Goal: Task Accomplishment & Management: Manage account settings

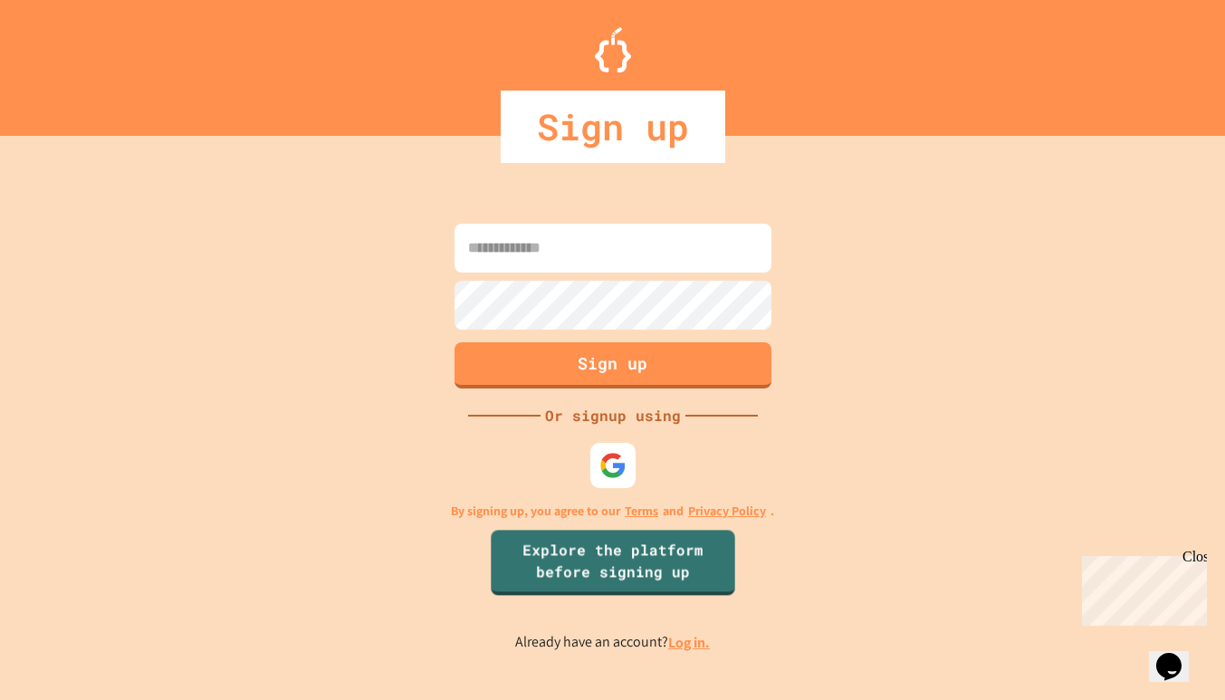
click at [696, 646] on link "Log in." at bounding box center [689, 642] width 42 height 19
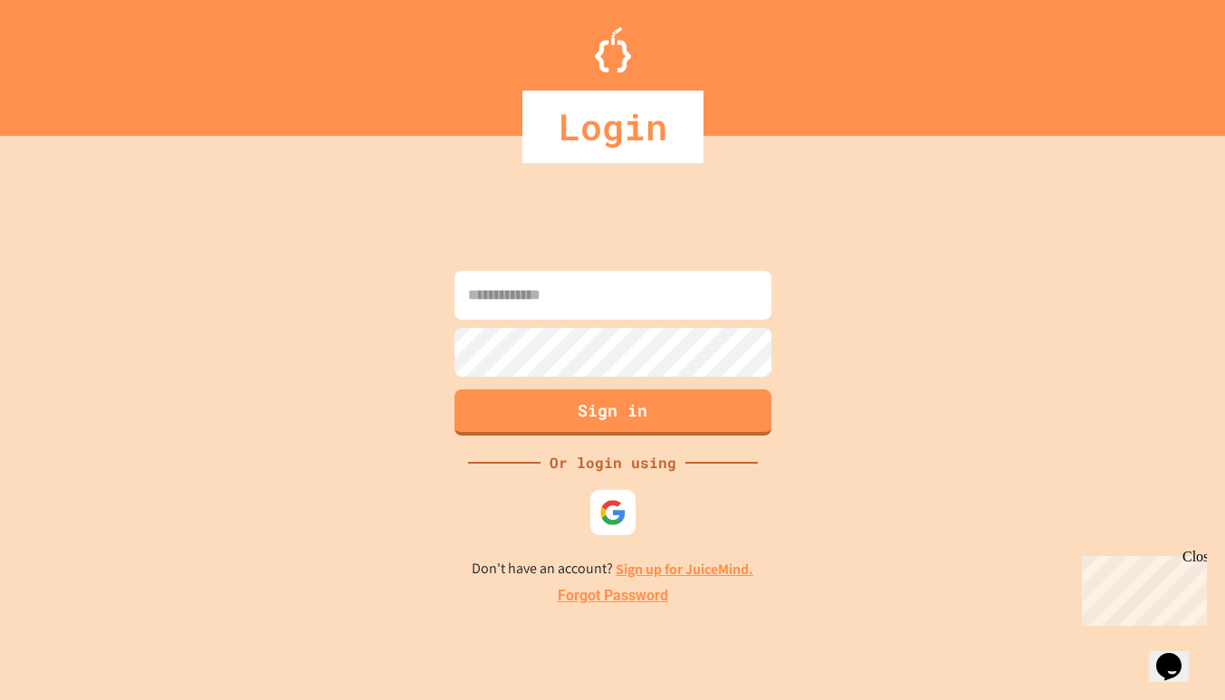
click at [615, 503] on img at bounding box center [612, 512] width 27 height 27
click at [540, 299] on input at bounding box center [612, 295] width 317 height 49
type input "*******"
